Goal: Task Accomplishment & Management: Manage account settings

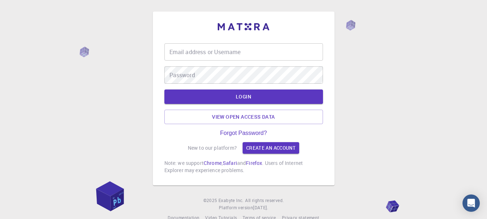
click at [223, 55] on input "Email address or Username" at bounding box center [243, 51] width 158 height 17
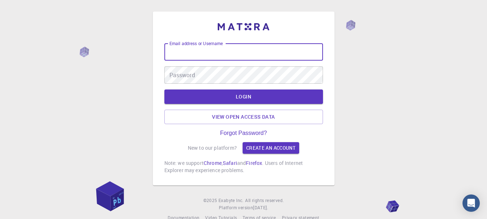
type input "[EMAIL_ADDRESS][DOMAIN_NAME]"
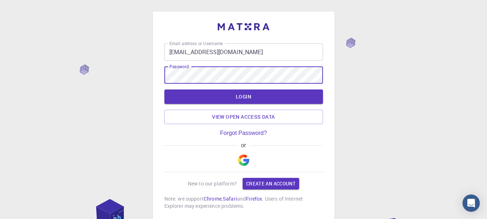
click at [164, 89] on button "LOGIN" at bounding box center [243, 96] width 158 height 14
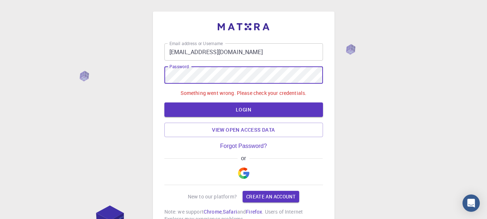
click at [110, 71] on div "Email address or Username [EMAIL_ADDRESS][DOMAIN_NAME] Email address or Usernam…" at bounding box center [243, 140] width 487 height 281
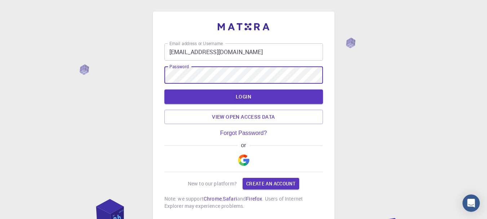
click at [164, 89] on button "LOGIN" at bounding box center [243, 96] width 158 height 14
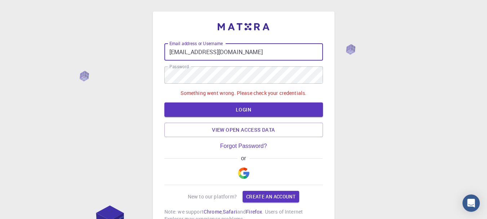
drag, startPoint x: 249, startPoint y: 52, endPoint x: 125, endPoint y: 45, distance: 124.1
click at [125, 45] on div "Email address or Username [EMAIL_ADDRESS][DOMAIN_NAME] Email address or Usernam…" at bounding box center [243, 140] width 487 height 281
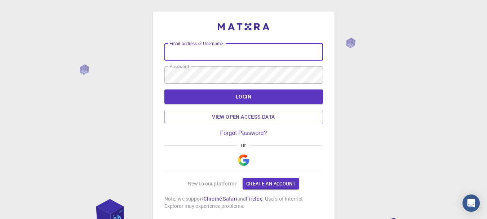
click at [210, 50] on input "Email address or Username" at bounding box center [243, 51] width 158 height 17
type input "Sankha"
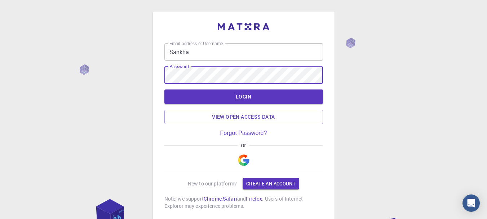
click at [126, 73] on div "Email address or Username Sankha Email address or Username Password Password LO…" at bounding box center [243, 134] width 487 height 268
click at [164, 89] on button "LOGIN" at bounding box center [243, 96] width 158 height 14
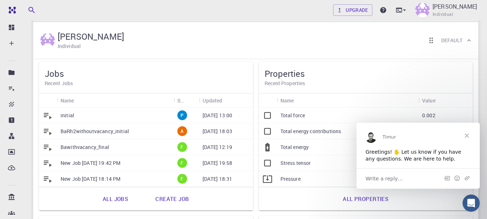
scroll to position [36, 0]
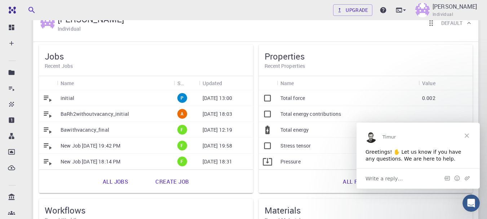
click at [466, 133] on span "Close" at bounding box center [466, 135] width 26 height 26
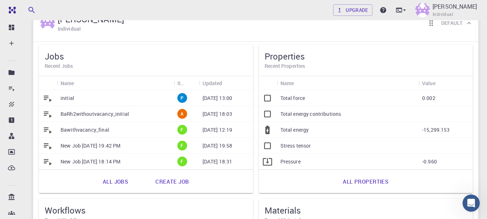
scroll to position [0, 0]
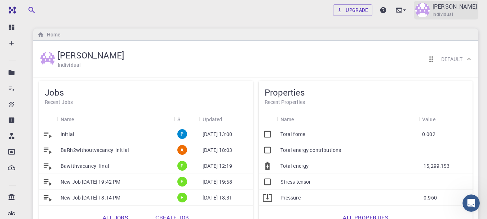
click at [432, 12] on span "Individual" at bounding box center [442, 14] width 21 height 7
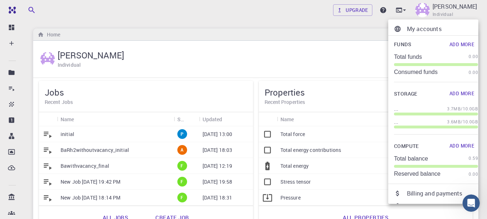
scroll to position [36, 0]
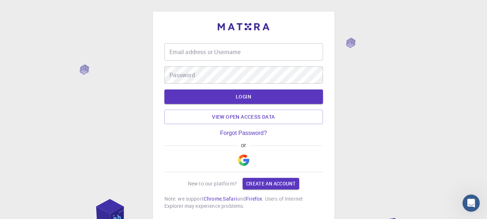
click at [210, 55] on input "Email address or Username" at bounding box center [243, 51] width 158 height 17
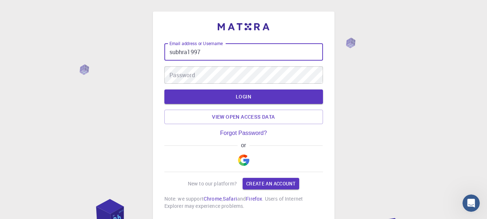
type input "subhra1997"
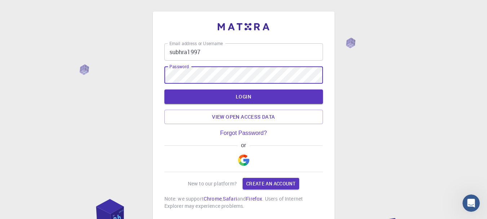
click at [164, 89] on button "LOGIN" at bounding box center [243, 96] width 158 height 14
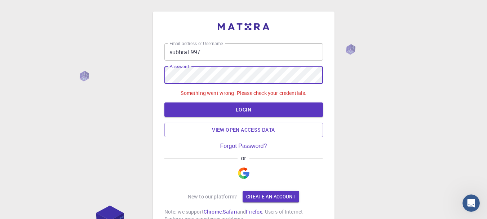
click at [125, 73] on div "Email address or Username subhra1997 Email address or Username Password Passwor…" at bounding box center [243, 140] width 487 height 281
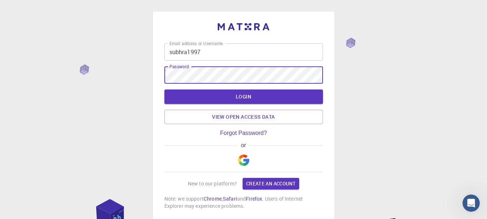
click at [164, 89] on button "LOGIN" at bounding box center [243, 96] width 158 height 14
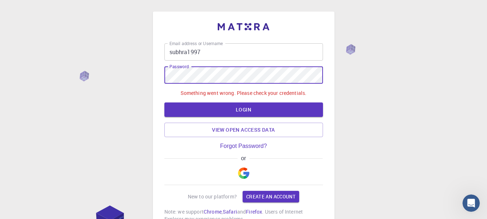
click at [130, 72] on div "Email address or Username subhra1997 Email address or Username Password Passwor…" at bounding box center [243, 140] width 487 height 281
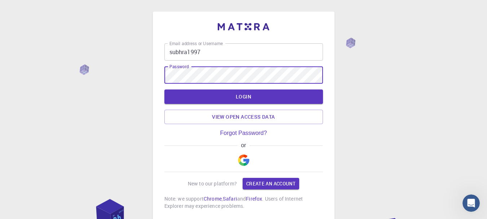
click at [164, 89] on button "LOGIN" at bounding box center [243, 96] width 158 height 14
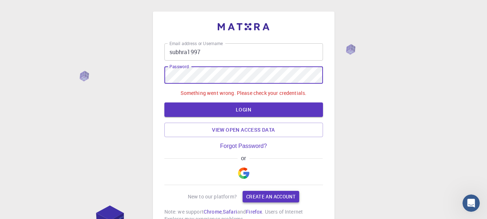
click at [266, 200] on link "Create an account" at bounding box center [270, 196] width 57 height 12
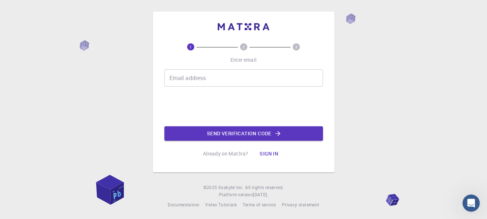
click at [212, 84] on input "Email address" at bounding box center [243, 77] width 158 height 17
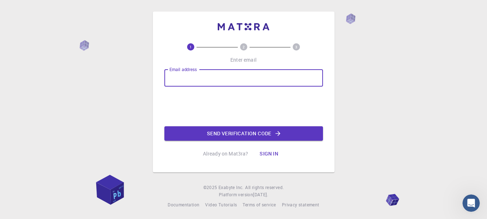
type input "[EMAIL_ADDRESS][DOMAIN_NAME]"
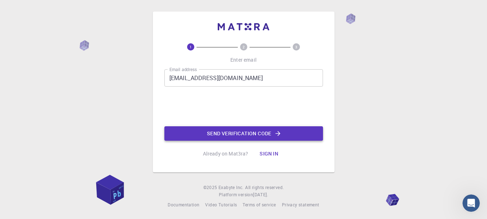
click at [246, 134] on button "Send verification code" at bounding box center [243, 133] width 158 height 14
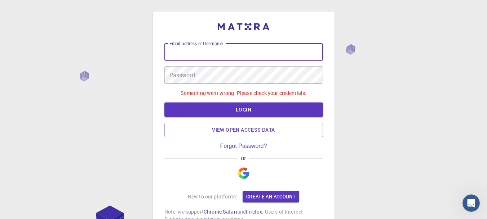
click at [216, 46] on div "Email address or Username Email address or Username" at bounding box center [243, 51] width 158 height 17
type input "[EMAIL_ADDRESS][DOMAIN_NAME]"
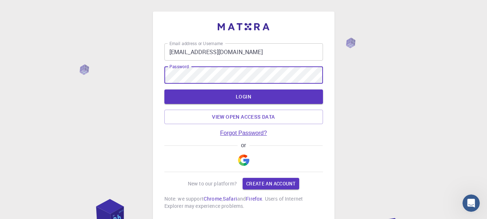
click at [243, 133] on link "Forgot Password?" at bounding box center [243, 133] width 47 height 6
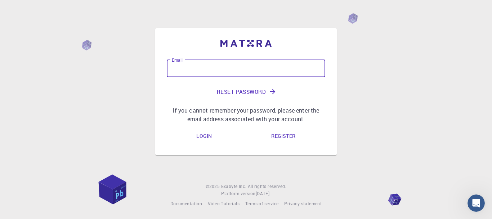
click at [209, 67] on input "Email" at bounding box center [246, 68] width 158 height 17
type input "S"
click at [240, 88] on button "Reset Password" at bounding box center [246, 91] width 158 height 17
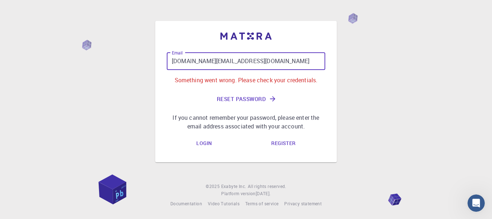
drag, startPoint x: 225, startPoint y: 60, endPoint x: 215, endPoint y: 60, distance: 10.8
click at [215, 60] on input "[DOMAIN_NAME][EMAIL_ADDRESS][DOMAIN_NAME]" at bounding box center [246, 61] width 158 height 17
type input "[EMAIL_ADDRESS][DOMAIN_NAME]"
click at [266, 64] on input "[EMAIL_ADDRESS][DOMAIN_NAME]" at bounding box center [246, 61] width 158 height 17
click at [262, 67] on input "[EMAIL_ADDRESS][DOMAIN_NAME]" at bounding box center [246, 61] width 158 height 17
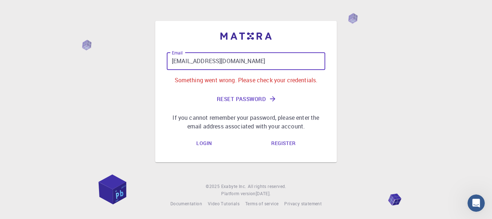
click at [249, 97] on button "Reset Password" at bounding box center [246, 98] width 158 height 17
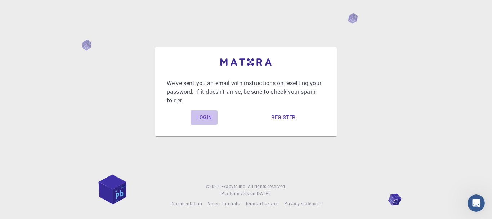
click at [203, 113] on link "Login" at bounding box center [203, 117] width 27 height 14
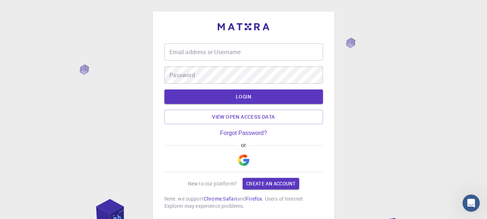
click at [231, 49] on input "Email address or Username" at bounding box center [243, 51] width 158 height 17
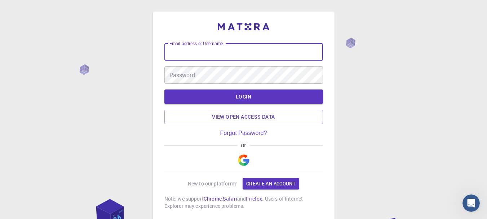
type input "[EMAIL_ADDRESS][DOMAIN_NAME]"
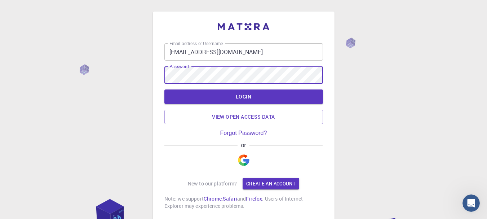
click at [164, 89] on button "LOGIN" at bounding box center [243, 96] width 158 height 14
